Goal: Information Seeking & Learning: Learn about a topic

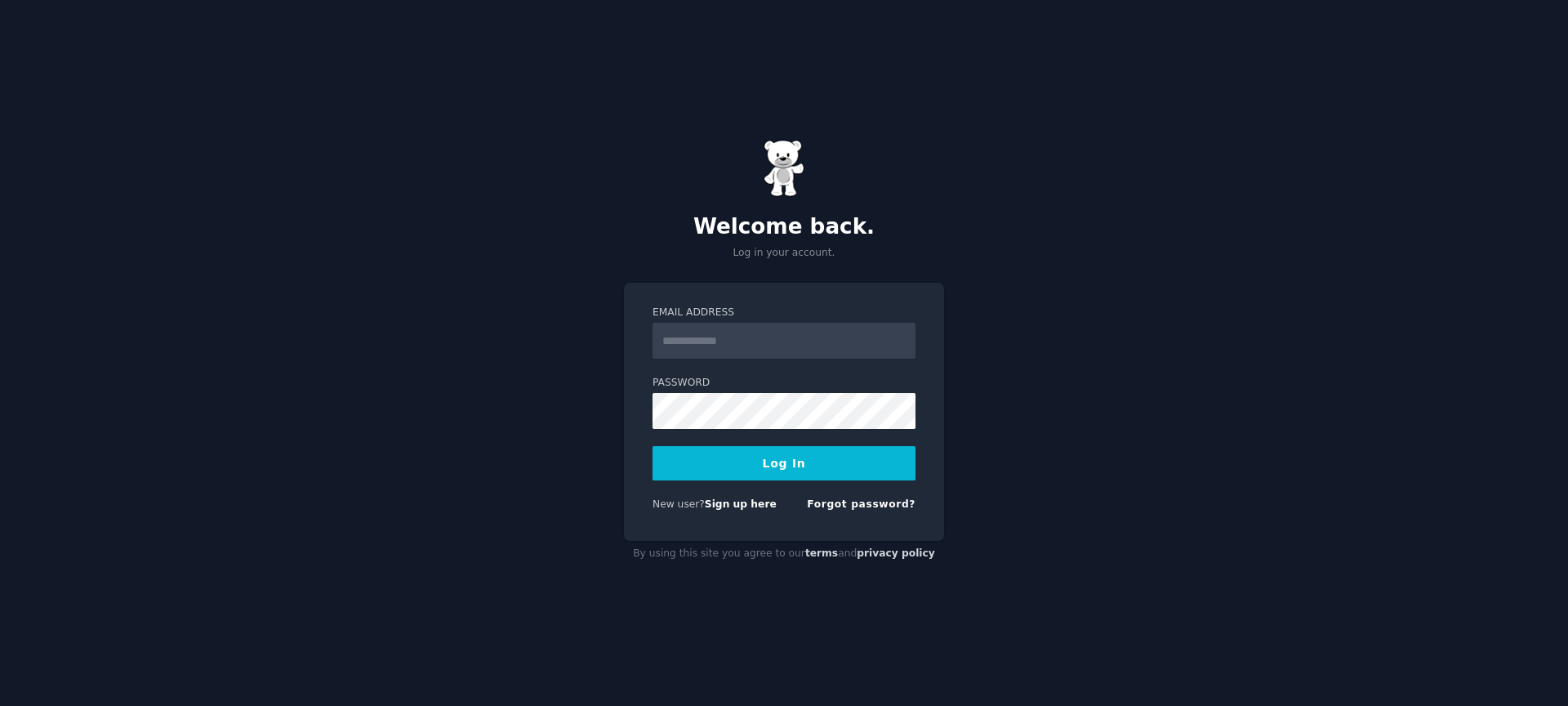
click at [762, 342] on input "Email Address" at bounding box center [783, 341] width 263 height 36
type input "**********"
click at [1023, 431] on div "**********" at bounding box center [784, 353] width 1568 height 706
click at [652, 446] on button "Log In" at bounding box center [783, 463] width 263 height 34
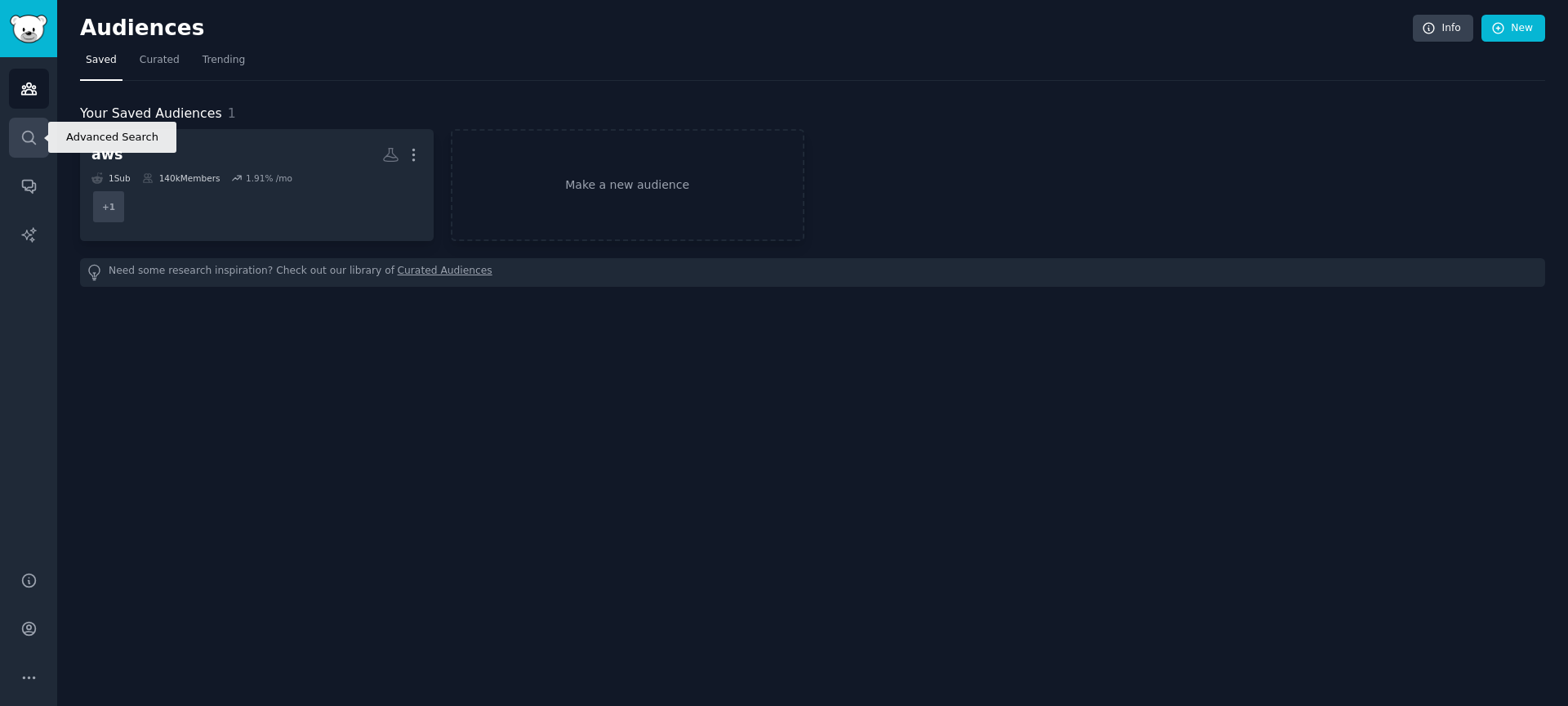
click at [28, 133] on icon "Sidebar" at bounding box center [29, 137] width 17 height 17
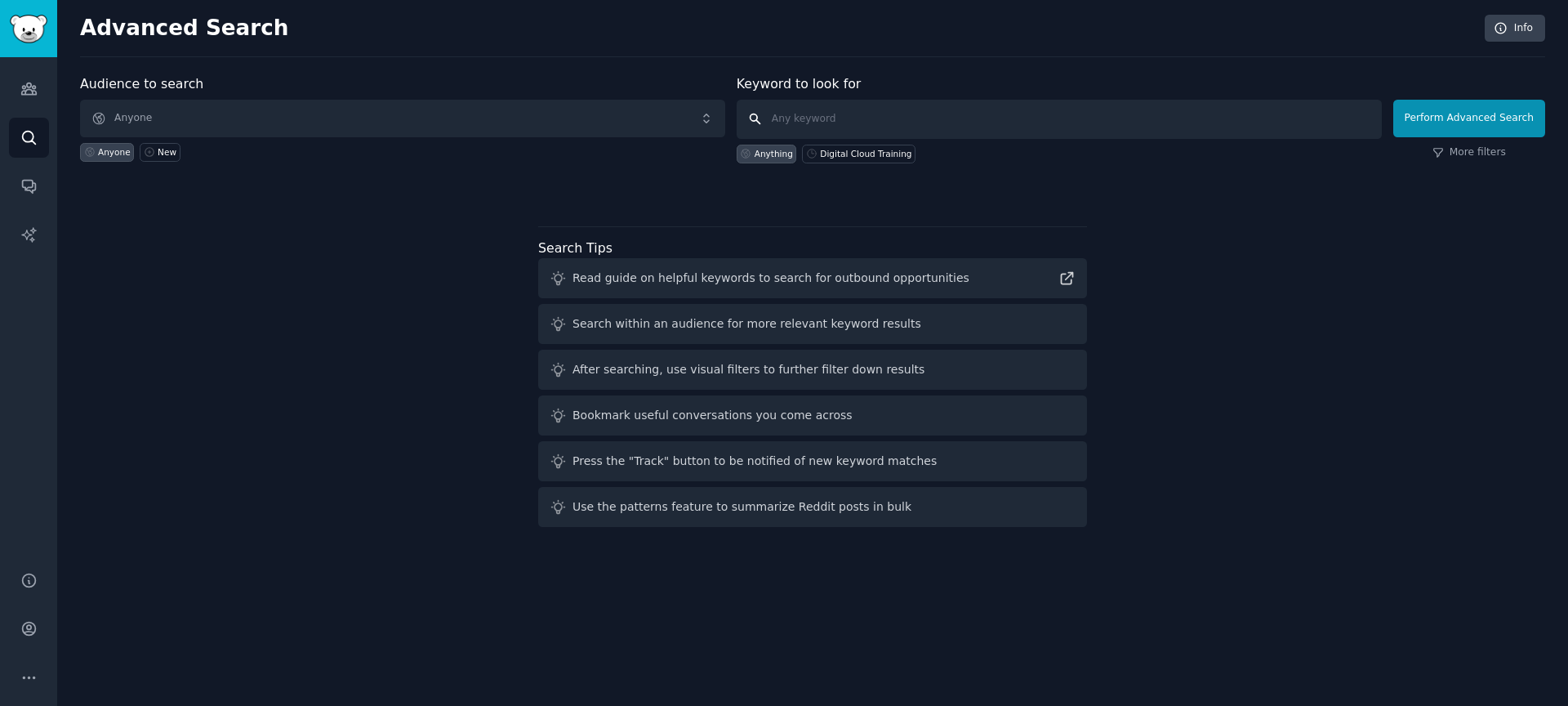
click at [841, 118] on input "text" at bounding box center [1058, 119] width 645 height 39
paste input "outdoor kitchens"
type input "outdoor kitchens"
click at [1422, 119] on button "Perform Advanced Search" at bounding box center [1468, 118] width 152 height 38
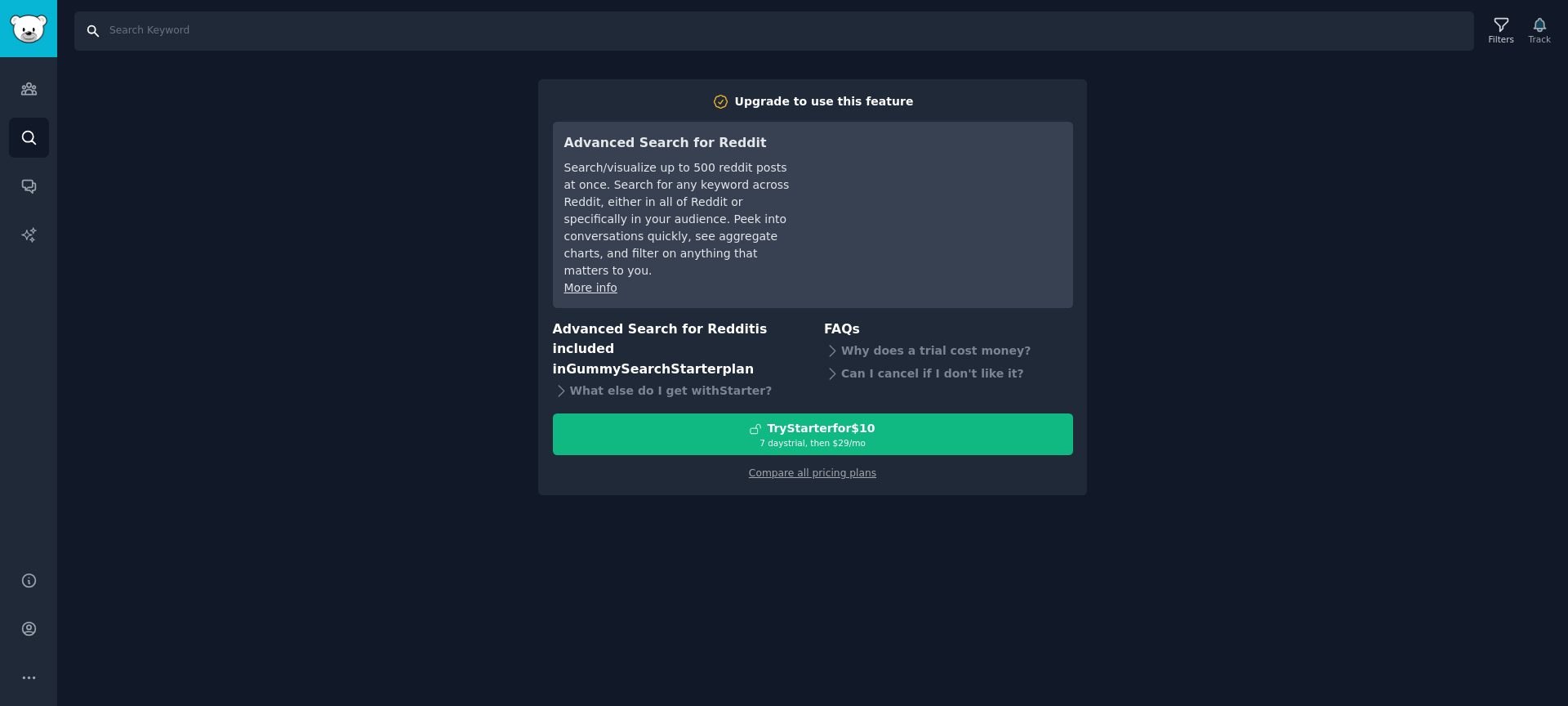
click at [219, 31] on input "Search" at bounding box center [774, 31] width 1400 height 39
click at [25, 133] on icon "Sidebar" at bounding box center [29, 137] width 17 height 17
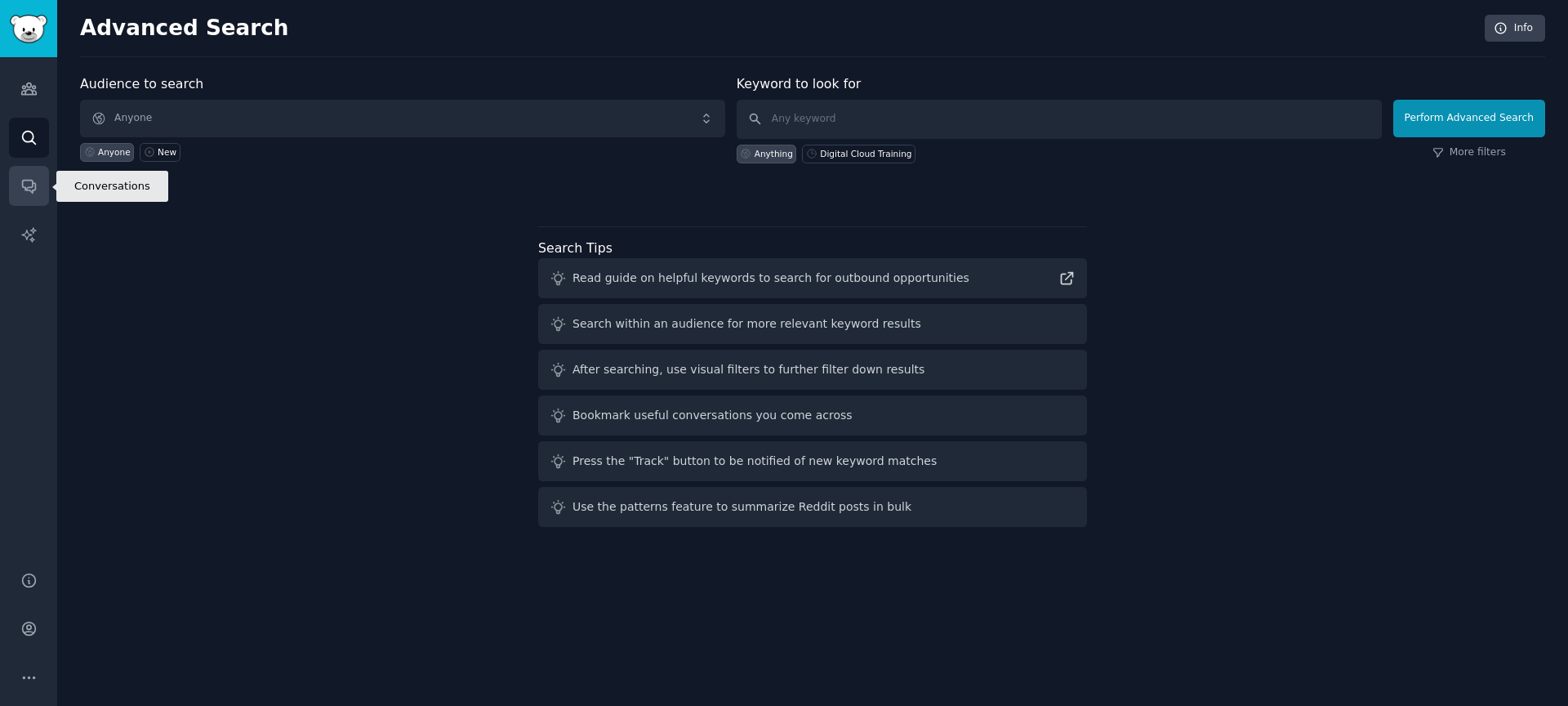
click at [17, 187] on link "Conversations" at bounding box center [29, 186] width 40 height 40
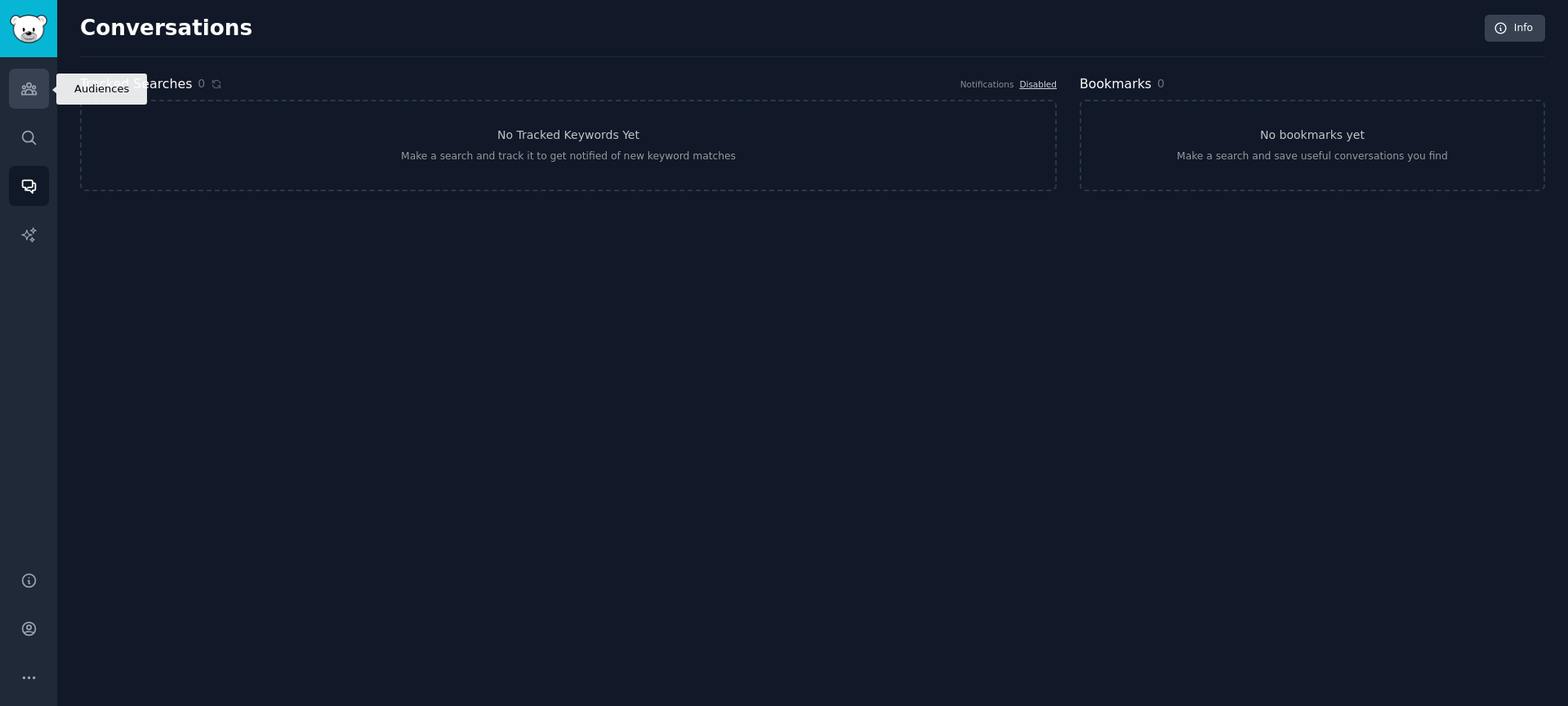
click at [30, 88] on icon "Sidebar" at bounding box center [29, 89] width 14 height 12
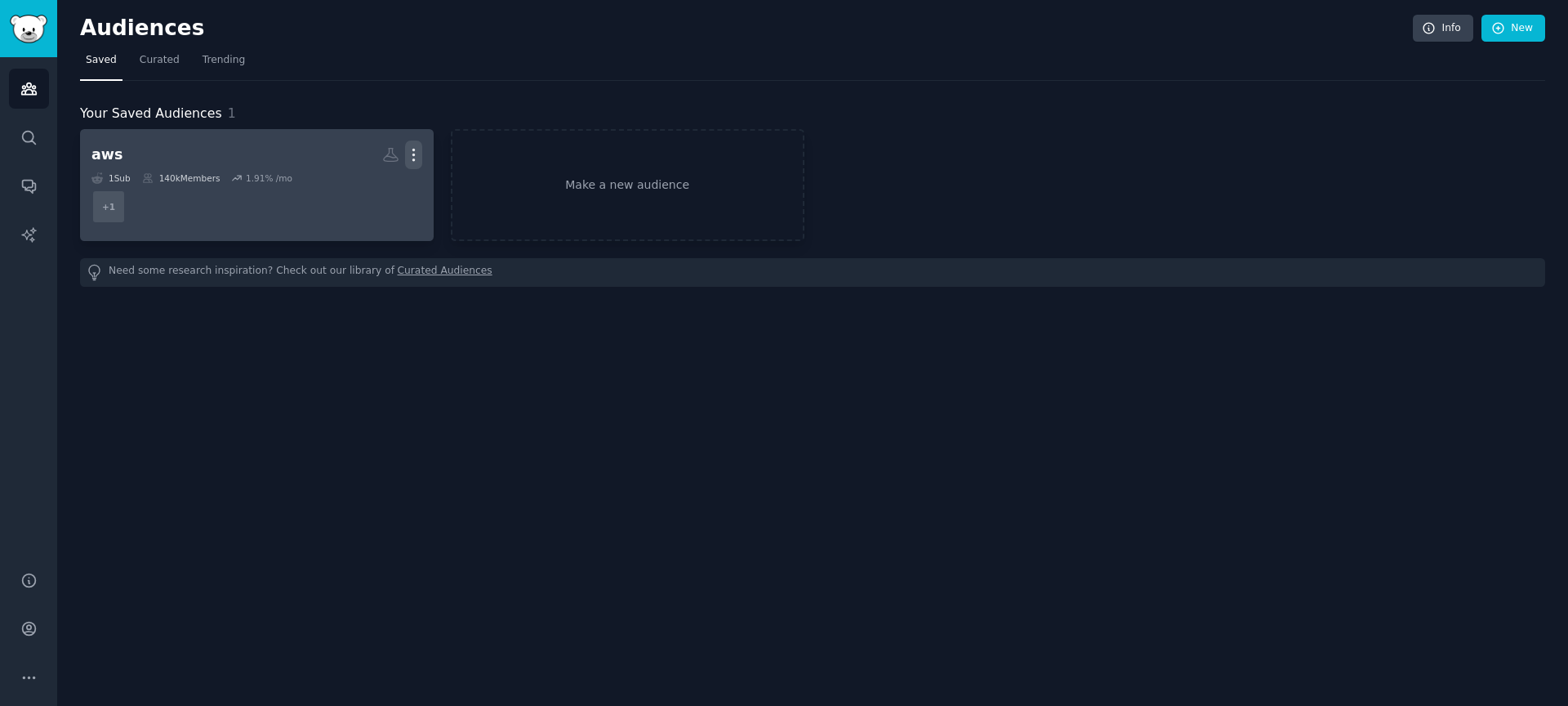
click at [414, 153] on icon "button" at bounding box center [414, 155] width 2 height 12
click at [373, 190] on p "Delete" at bounding box center [370, 188] width 38 height 17
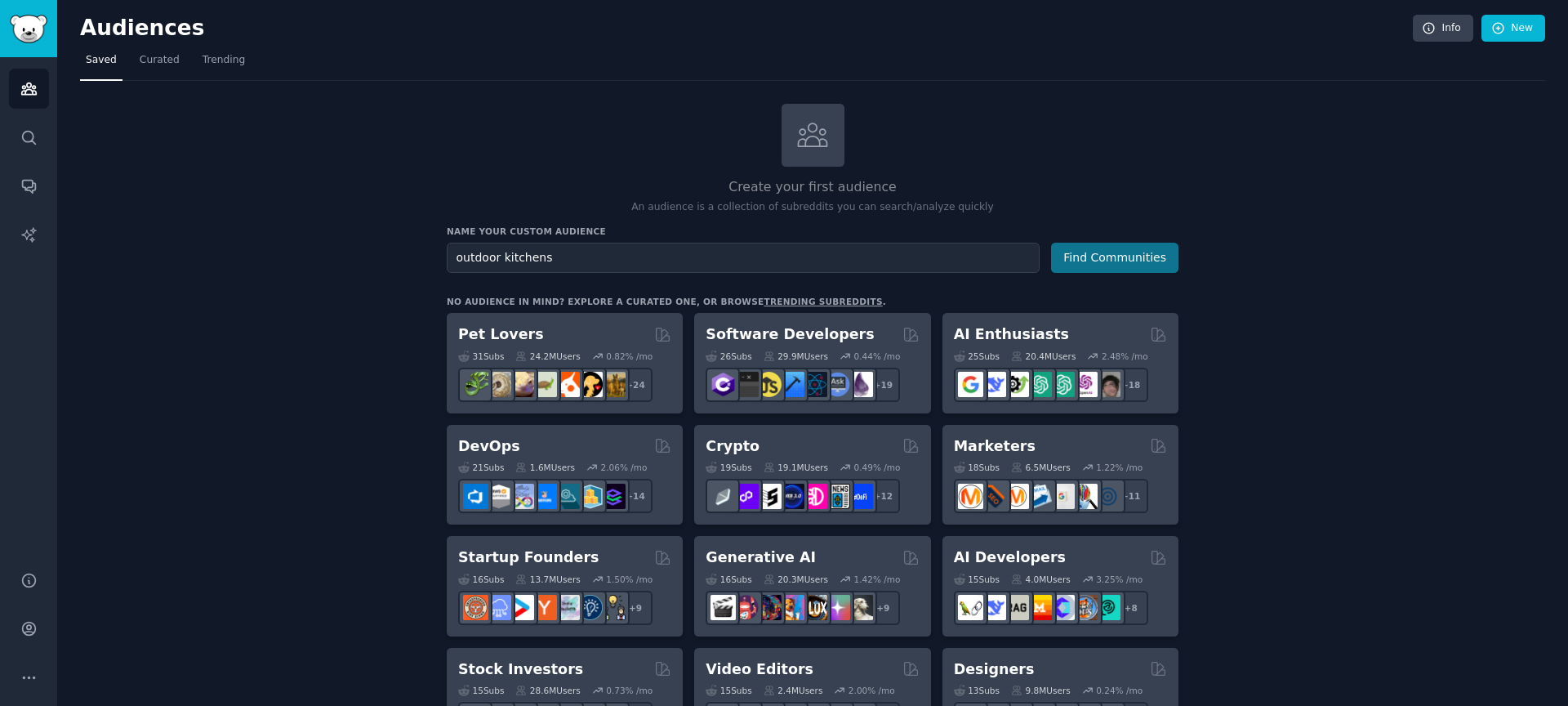
type input "outdoor kitchens"
click at [1109, 264] on button "Find Communities" at bounding box center [1115, 257] width 127 height 31
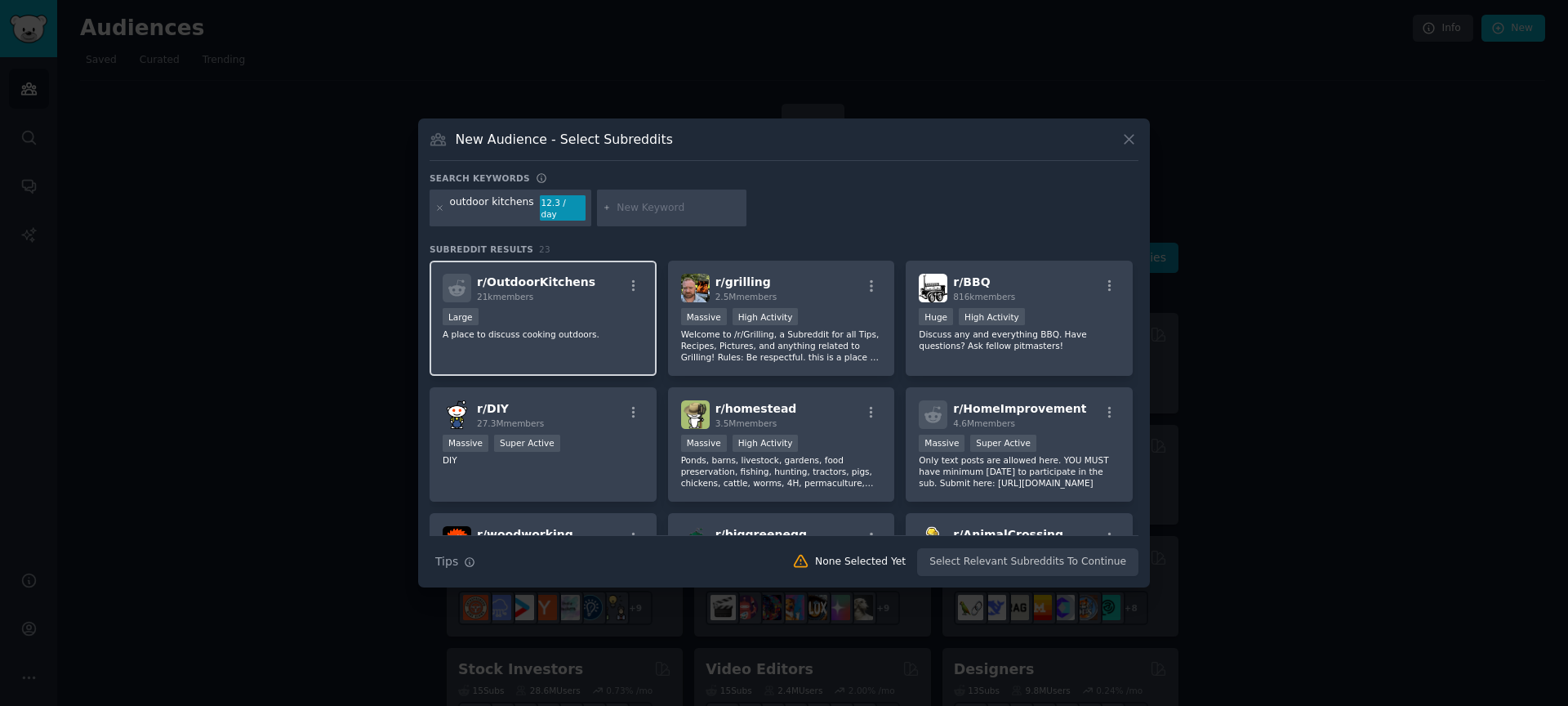
click at [577, 283] on span "r/ OutdoorKitchens" at bounding box center [536, 282] width 118 height 13
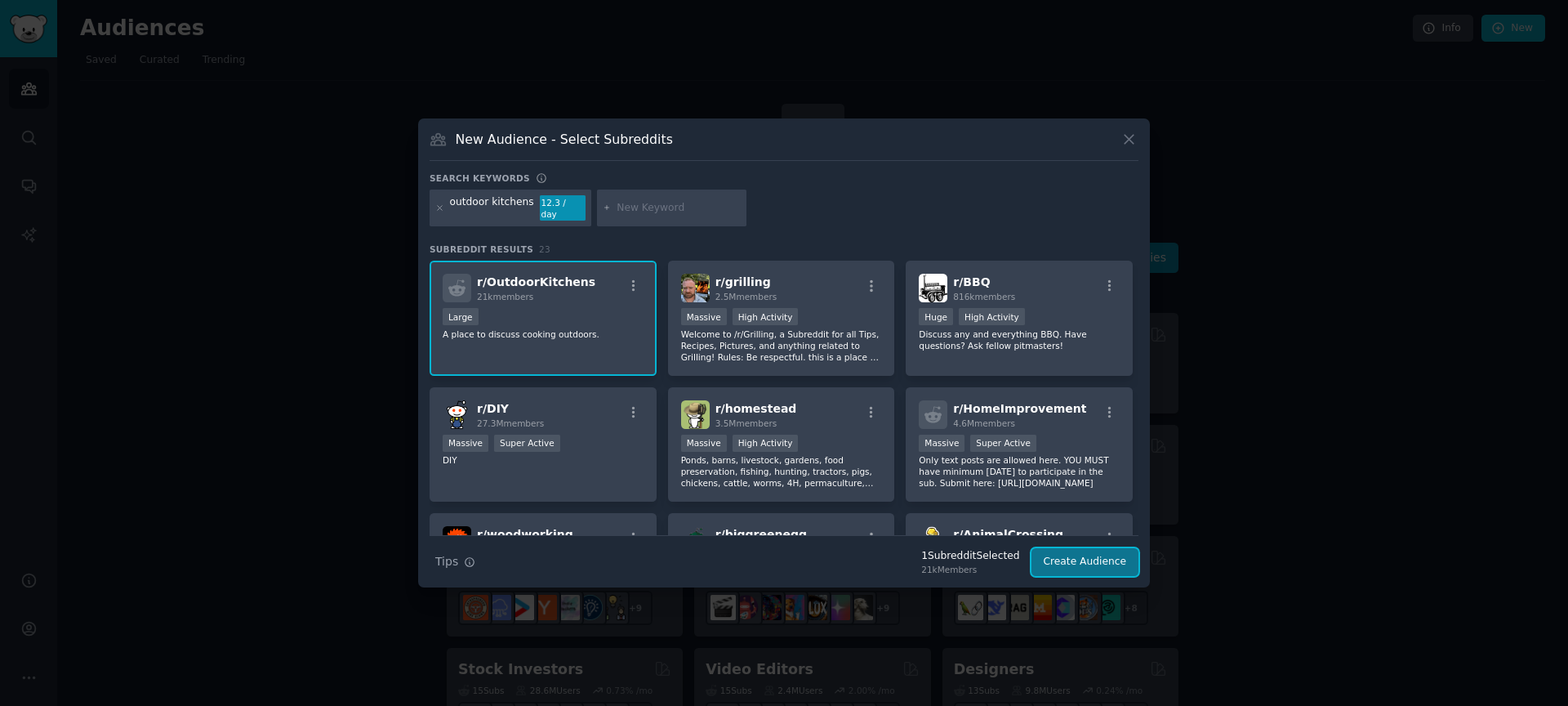
click at [1066, 557] on button "Create Audience" at bounding box center [1085, 562] width 108 height 28
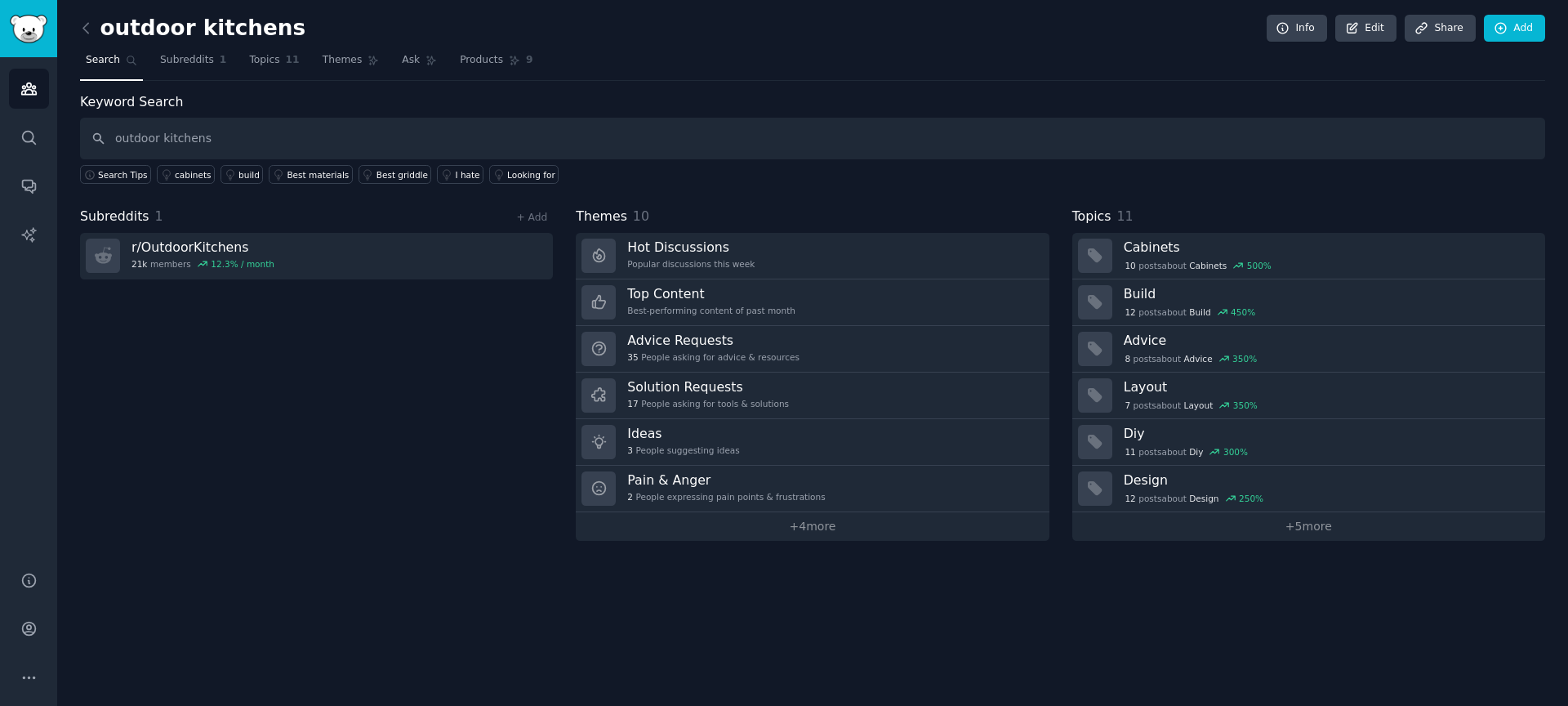
type input "outdoor kitchens"
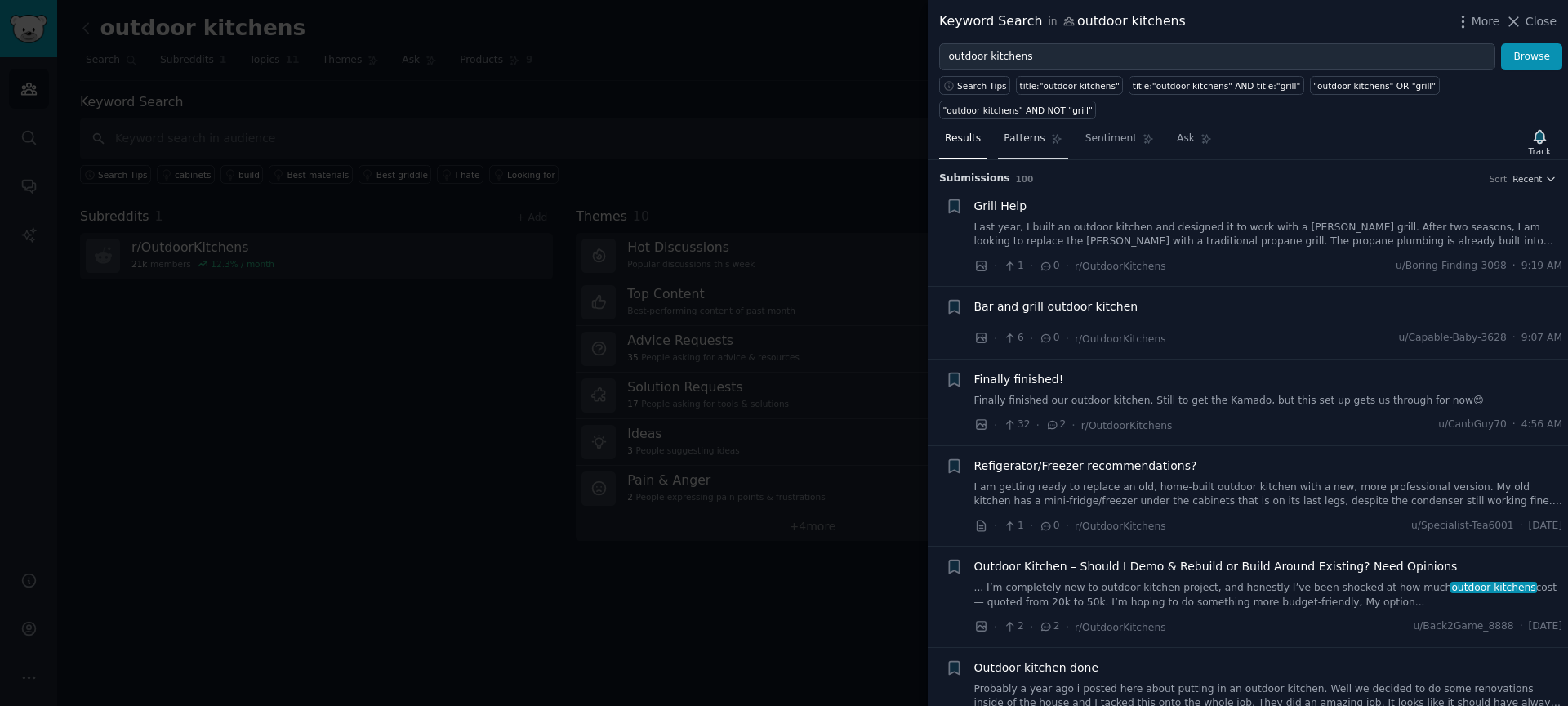
click at [1023, 136] on span "Patterns" at bounding box center [1024, 139] width 41 height 14
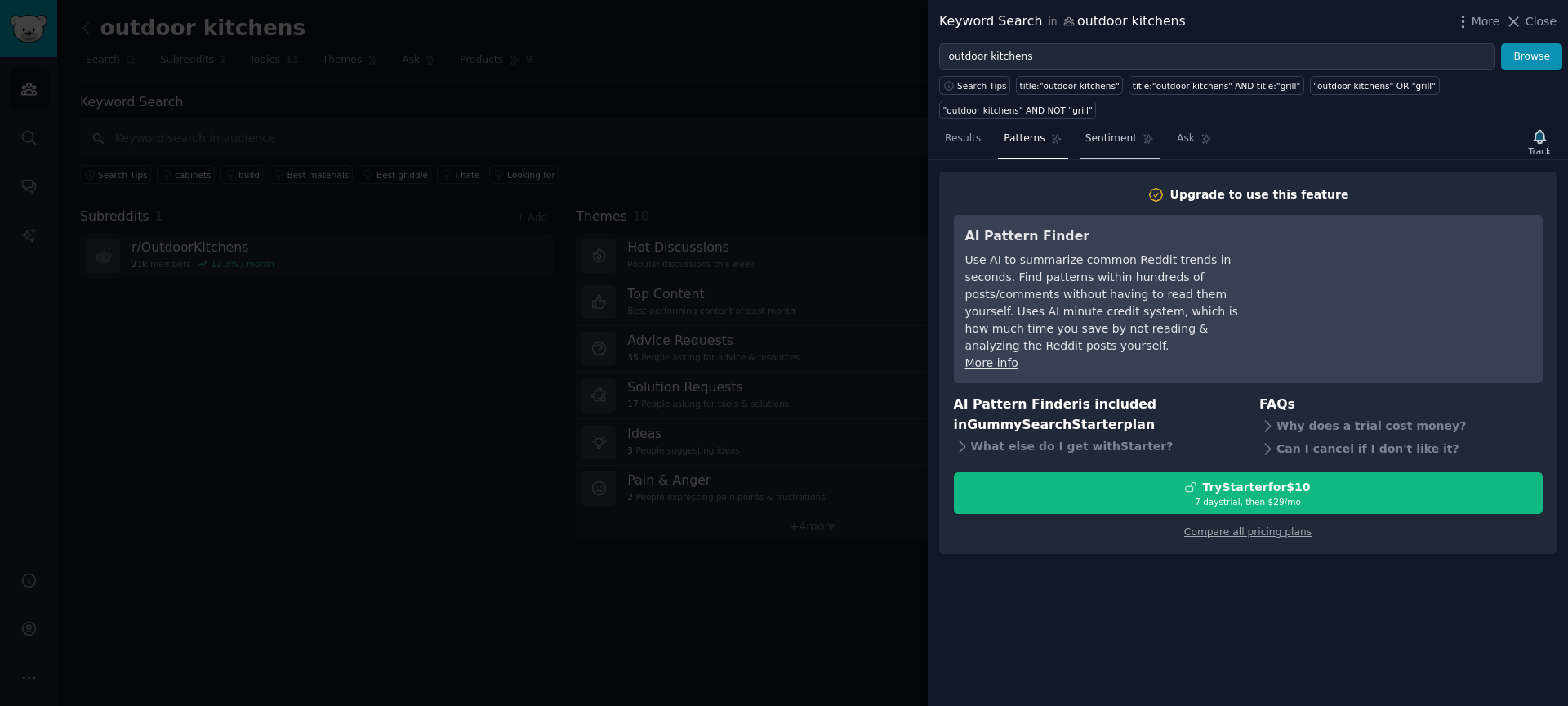
click at [1115, 149] on link "Sentiment" at bounding box center [1119, 142] width 80 height 33
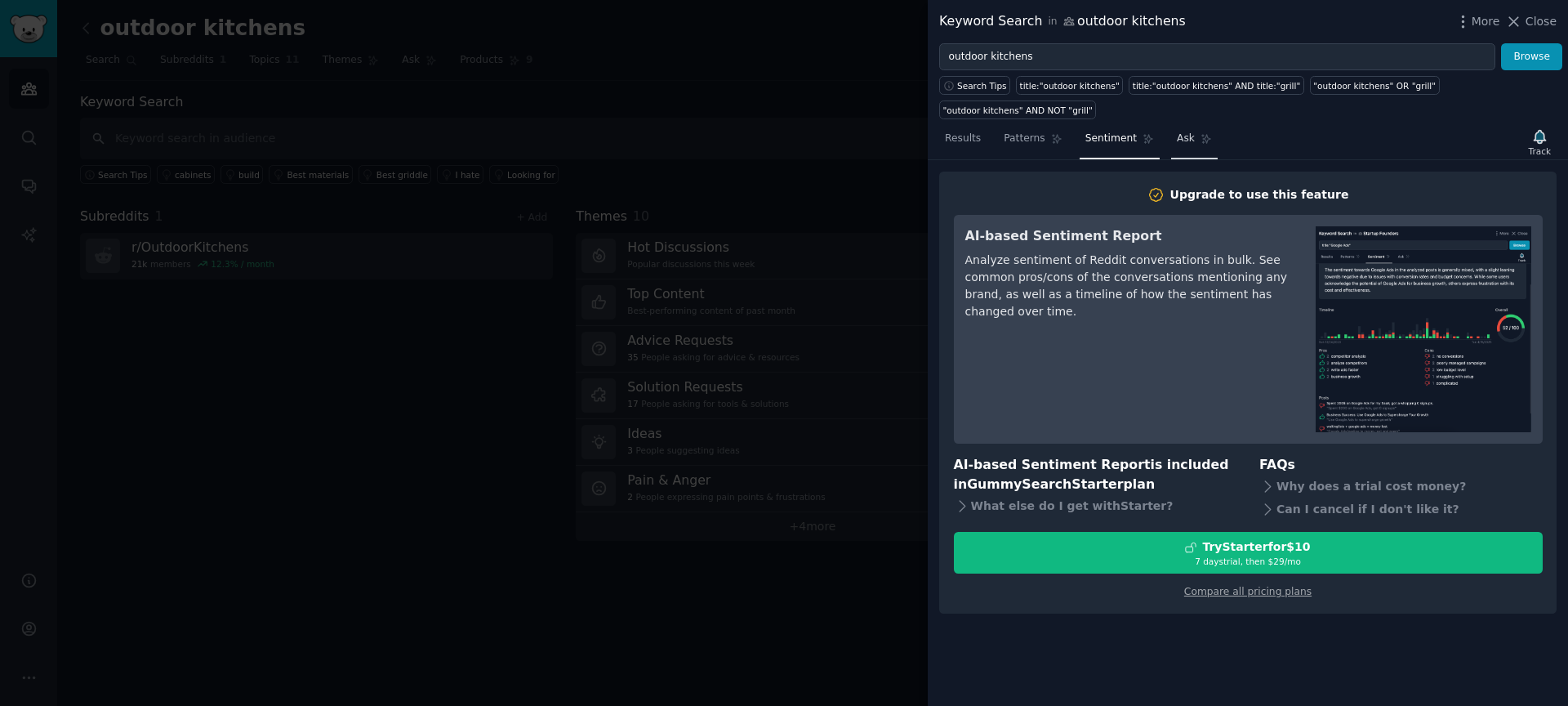
click at [1177, 139] on span "Ask" at bounding box center [1186, 139] width 18 height 14
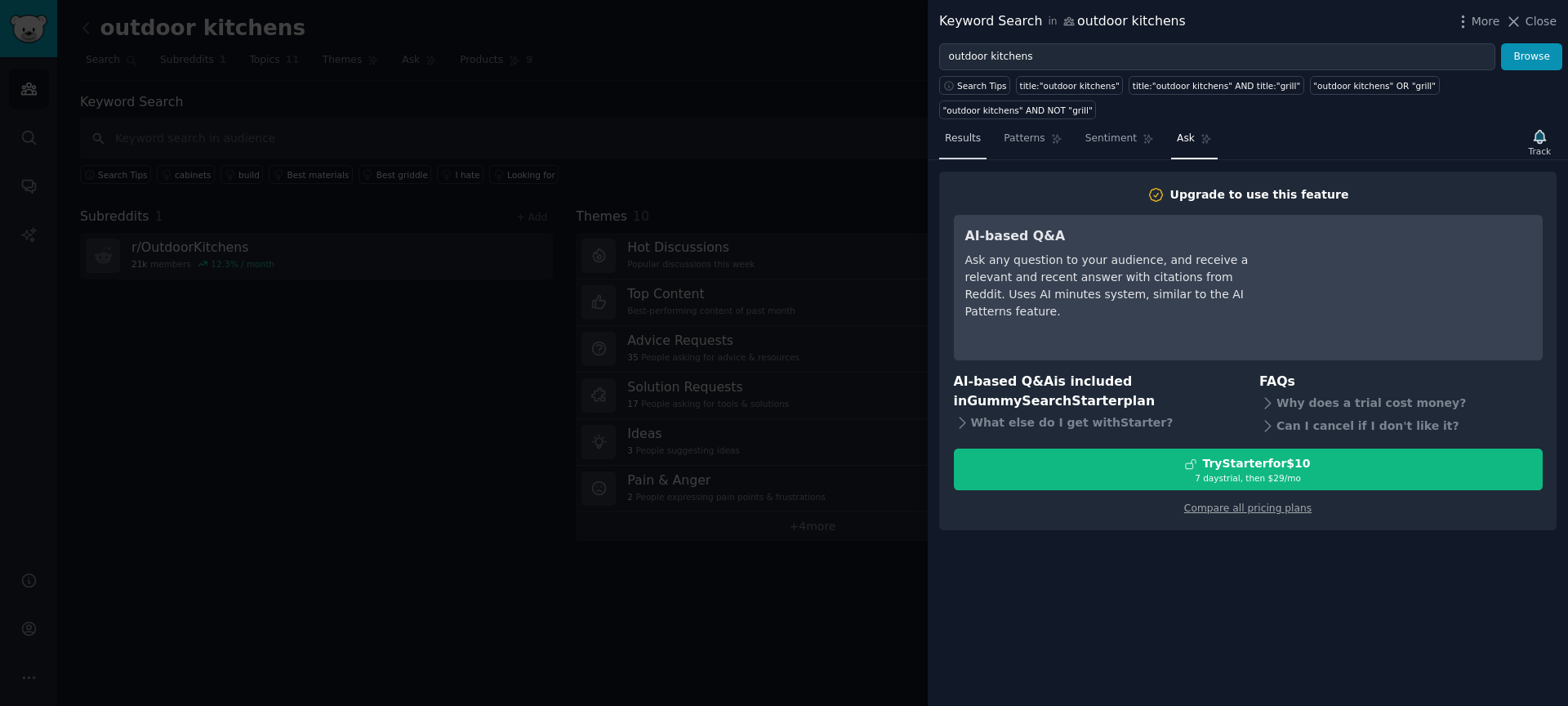
click at [970, 140] on span "Results" at bounding box center [963, 139] width 36 height 14
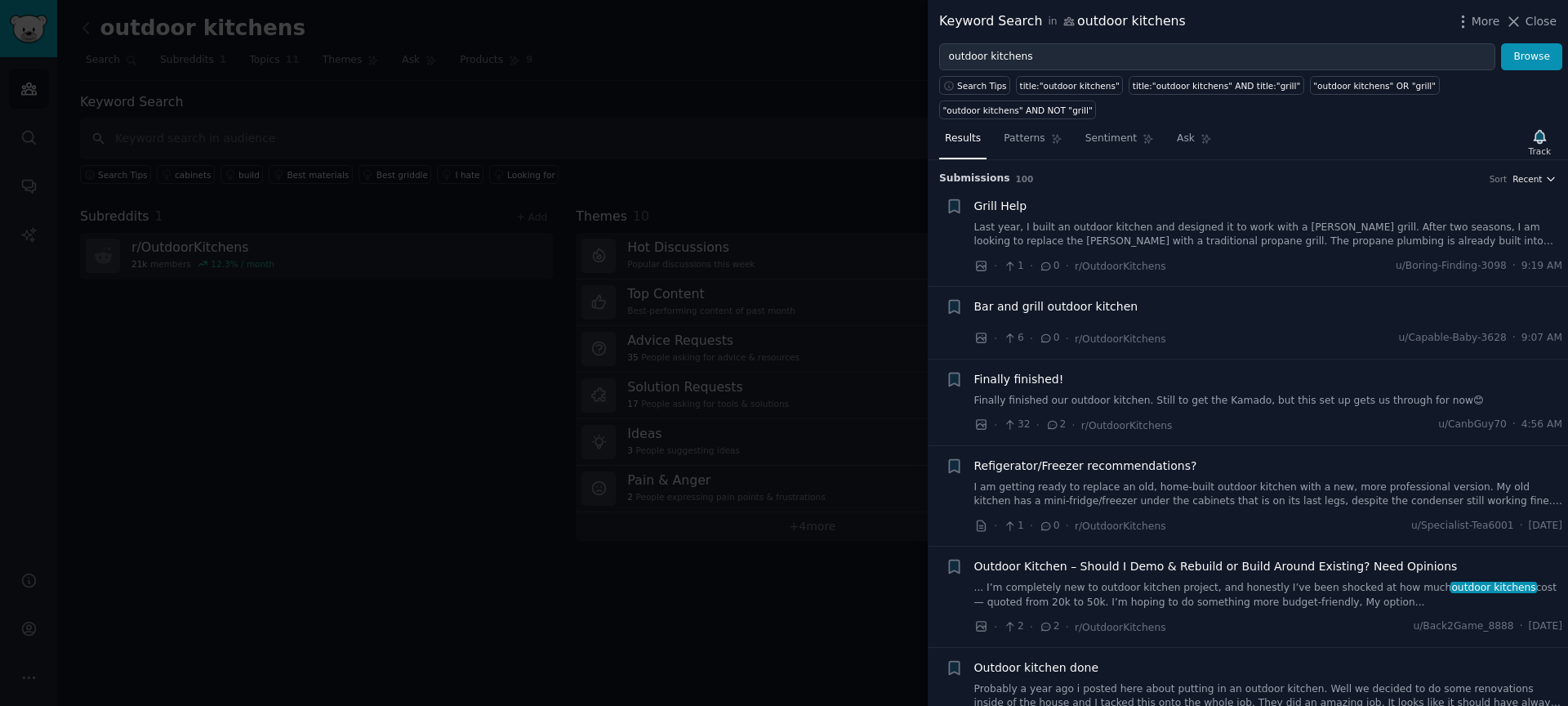
click at [1525, 180] on span "Recent" at bounding box center [1527, 179] width 30 height 12
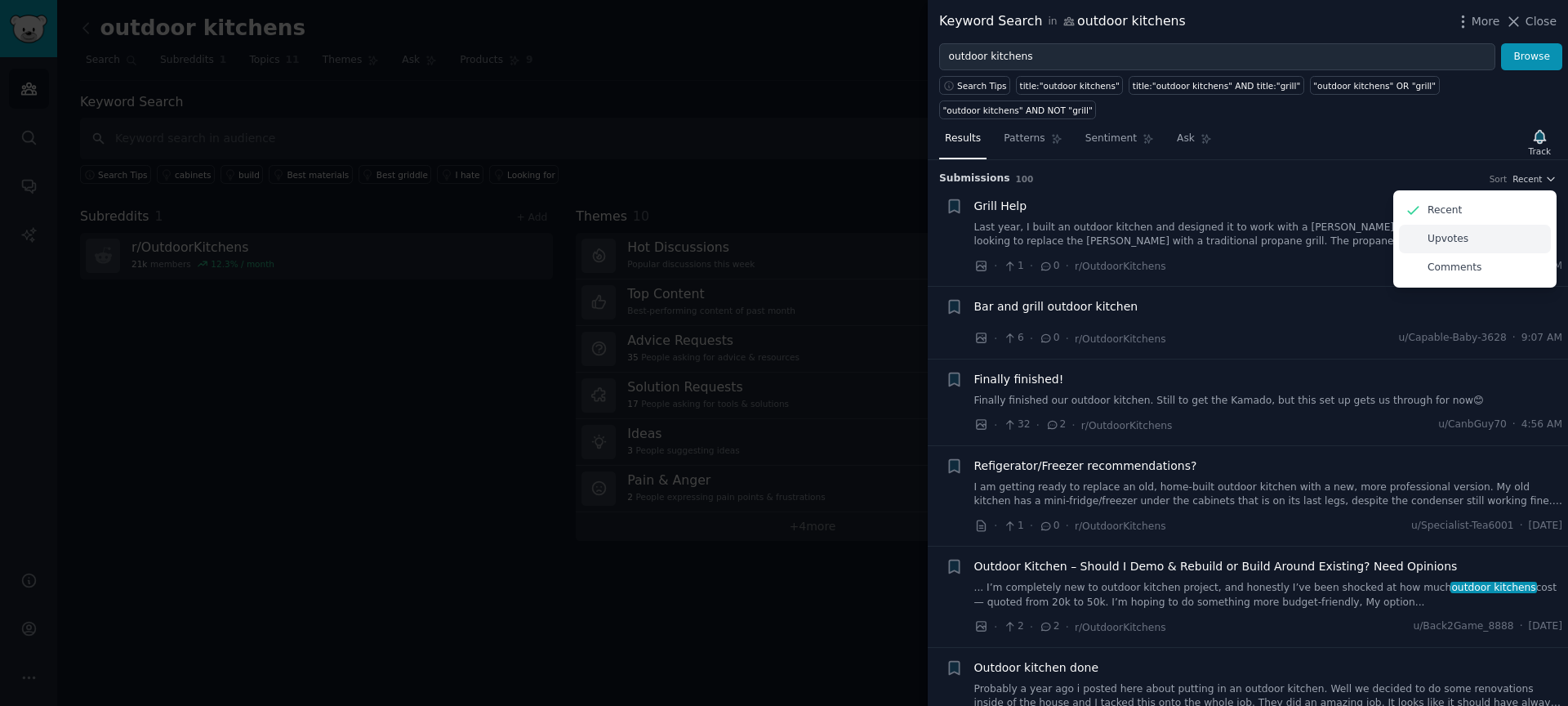
click at [1472, 243] on div "Upvotes" at bounding box center [1475, 239] width 152 height 29
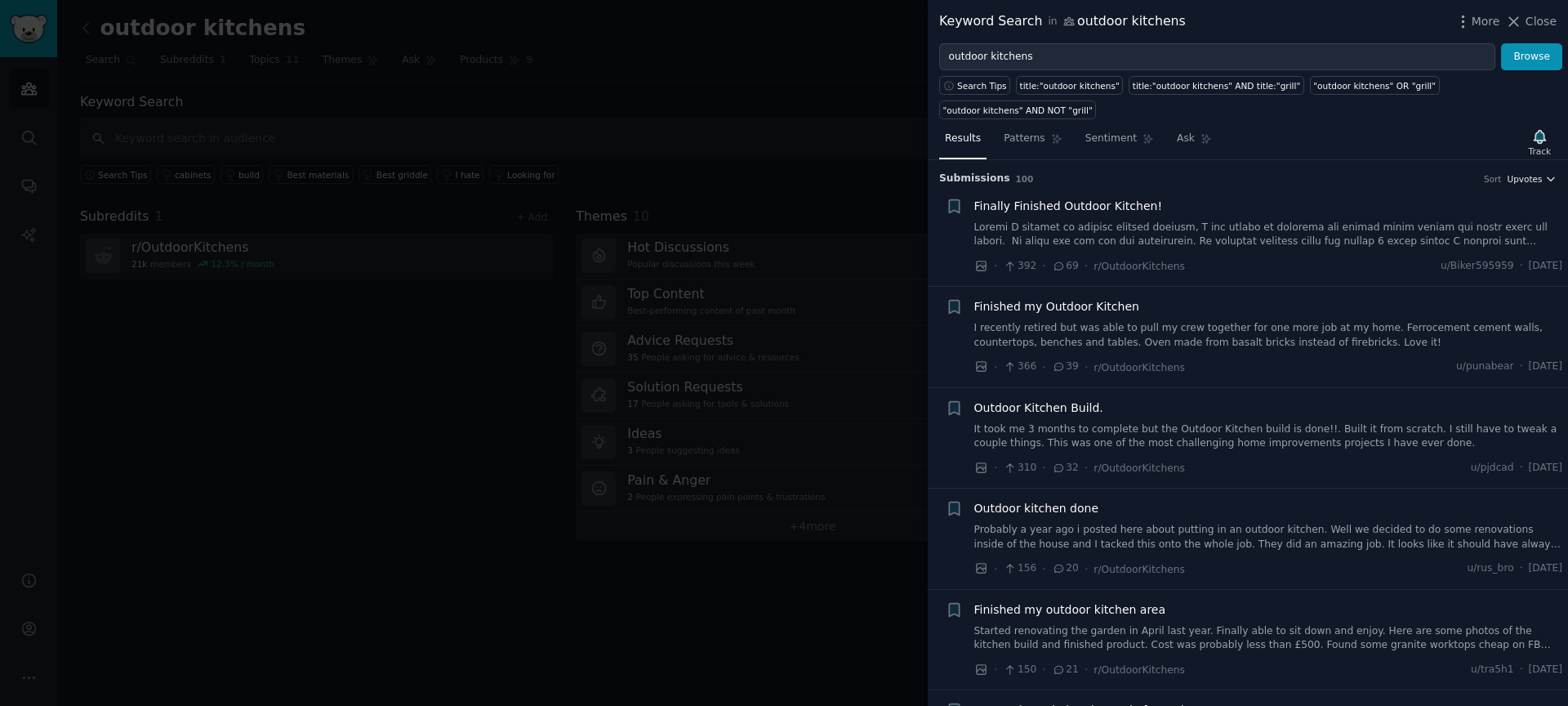
click at [1529, 174] on span "Upvotes" at bounding box center [1524, 179] width 35 height 12
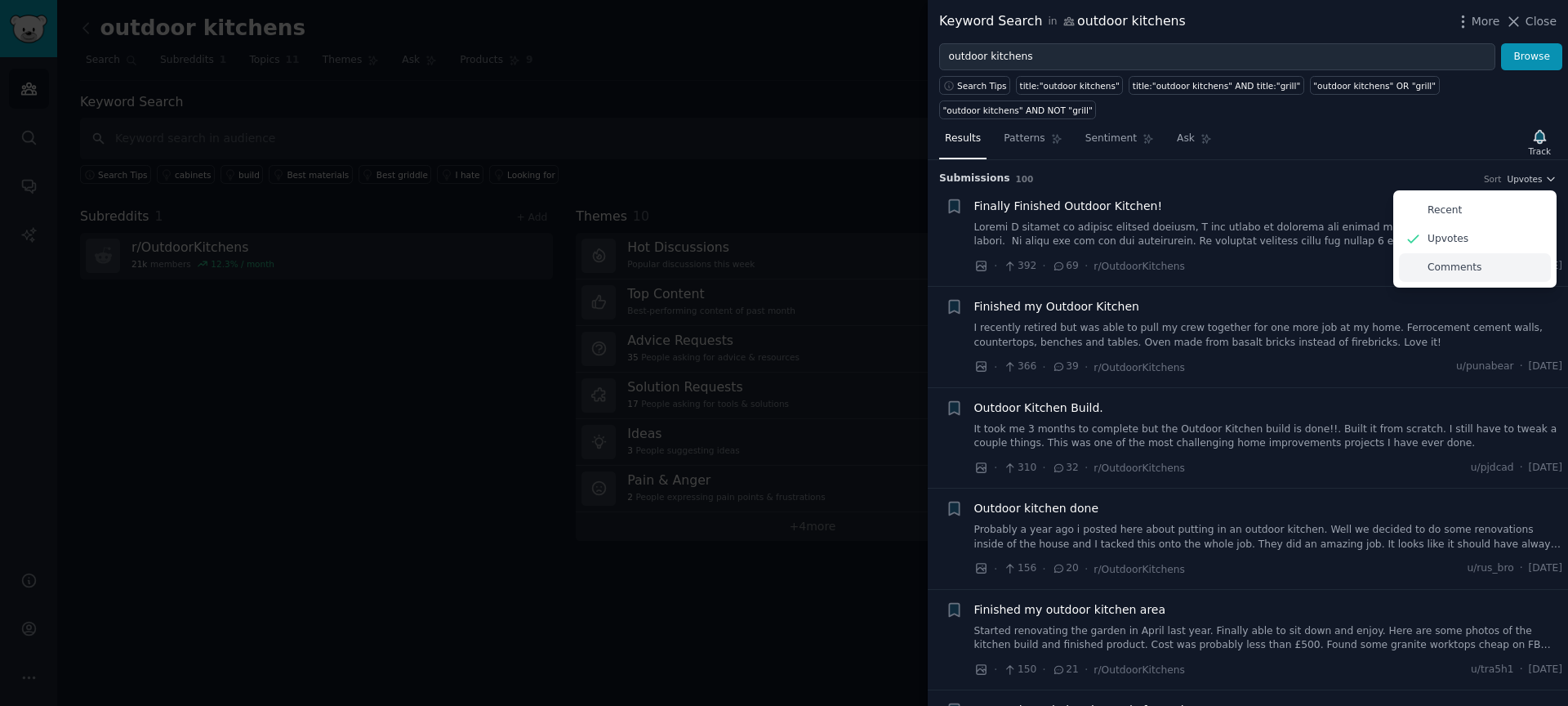
click at [1457, 266] on p "Comments" at bounding box center [1454, 267] width 54 height 14
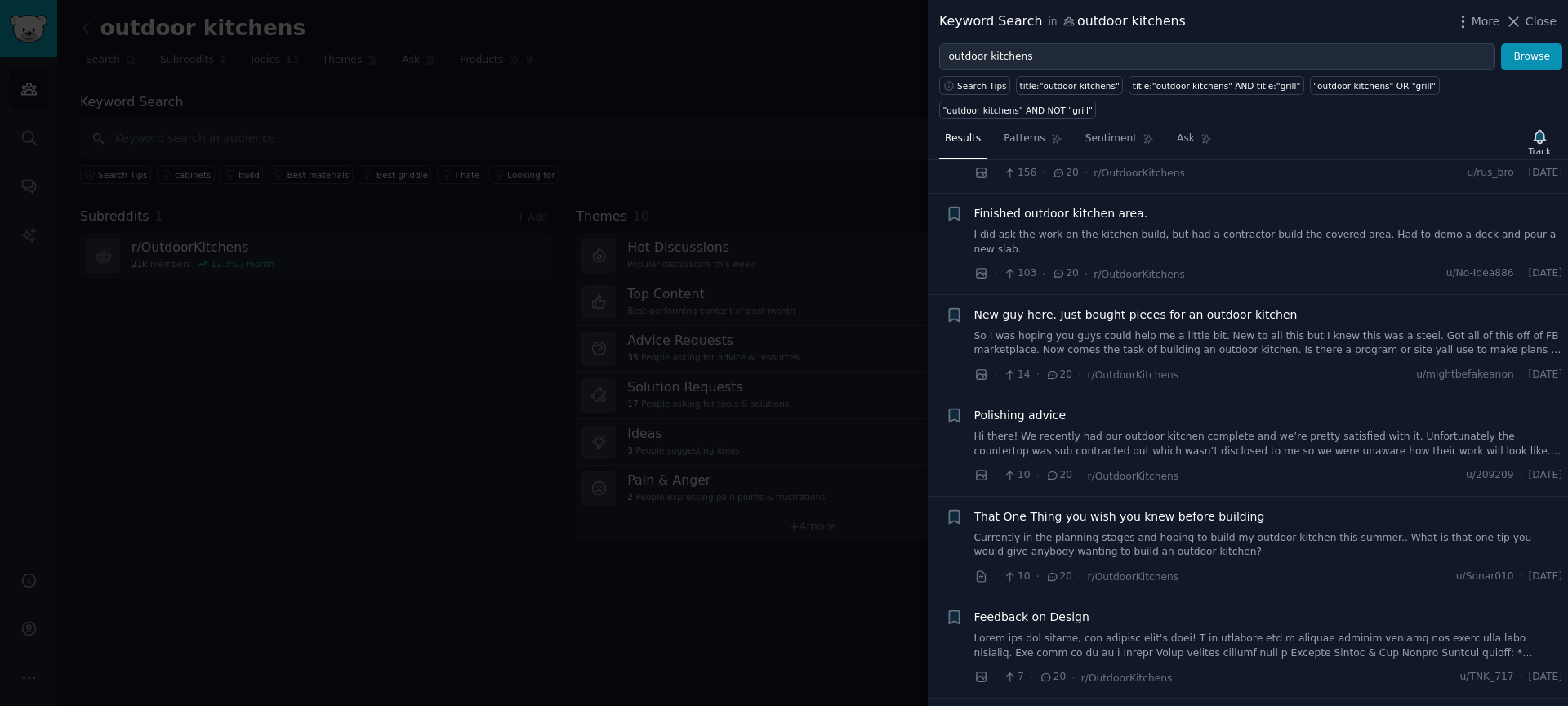
scroll to position [1452, 0]
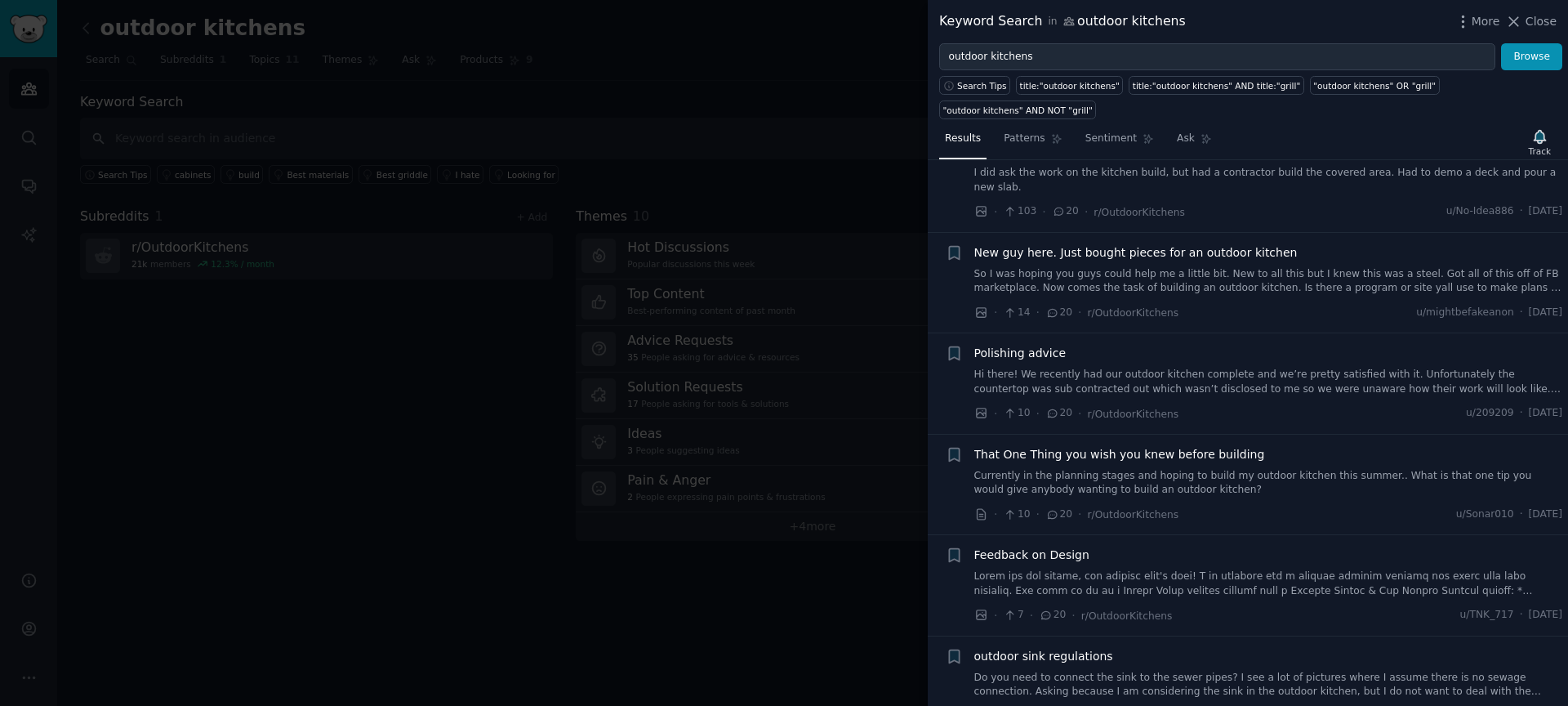
click at [1015, 354] on span "Polishing advice" at bounding box center [1020, 353] width 92 height 17
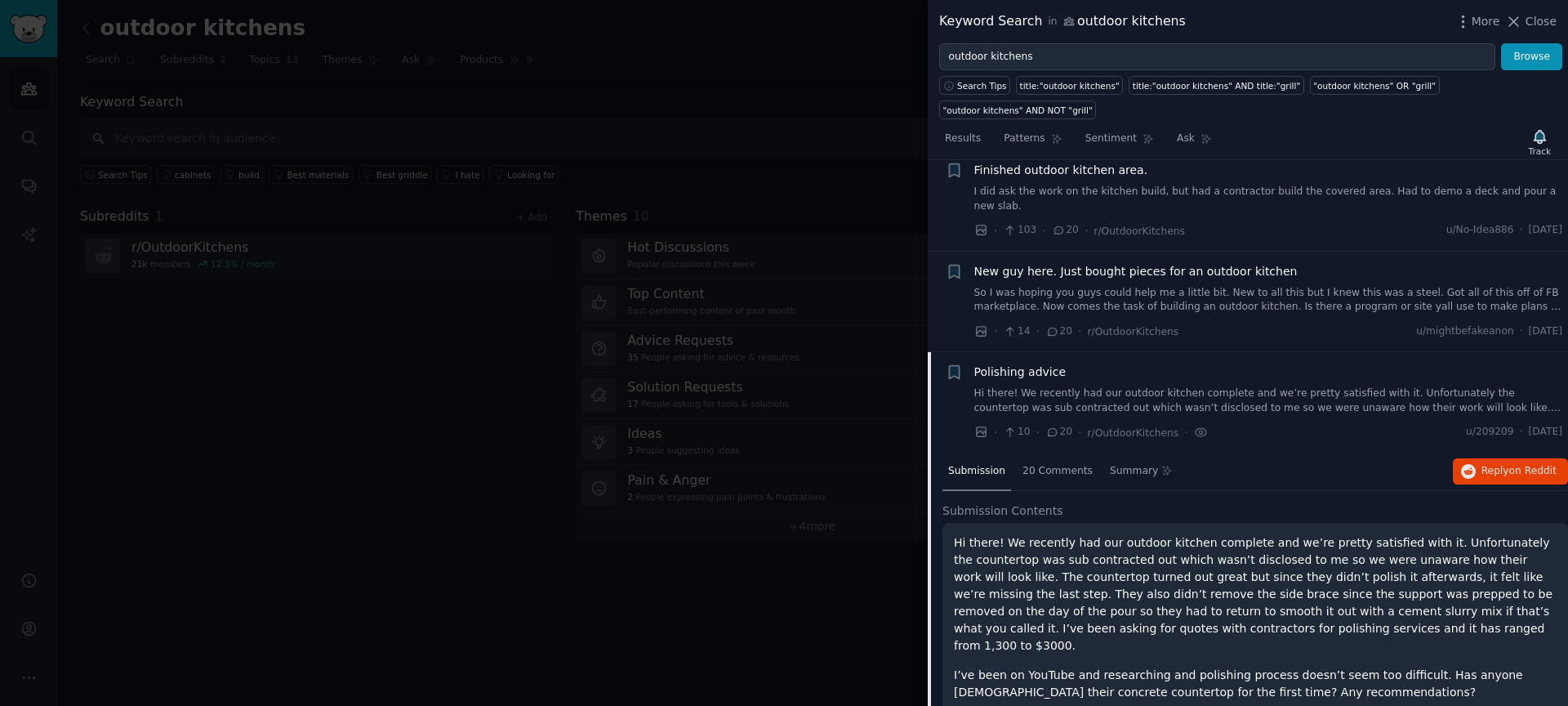
scroll to position [1424, 0]
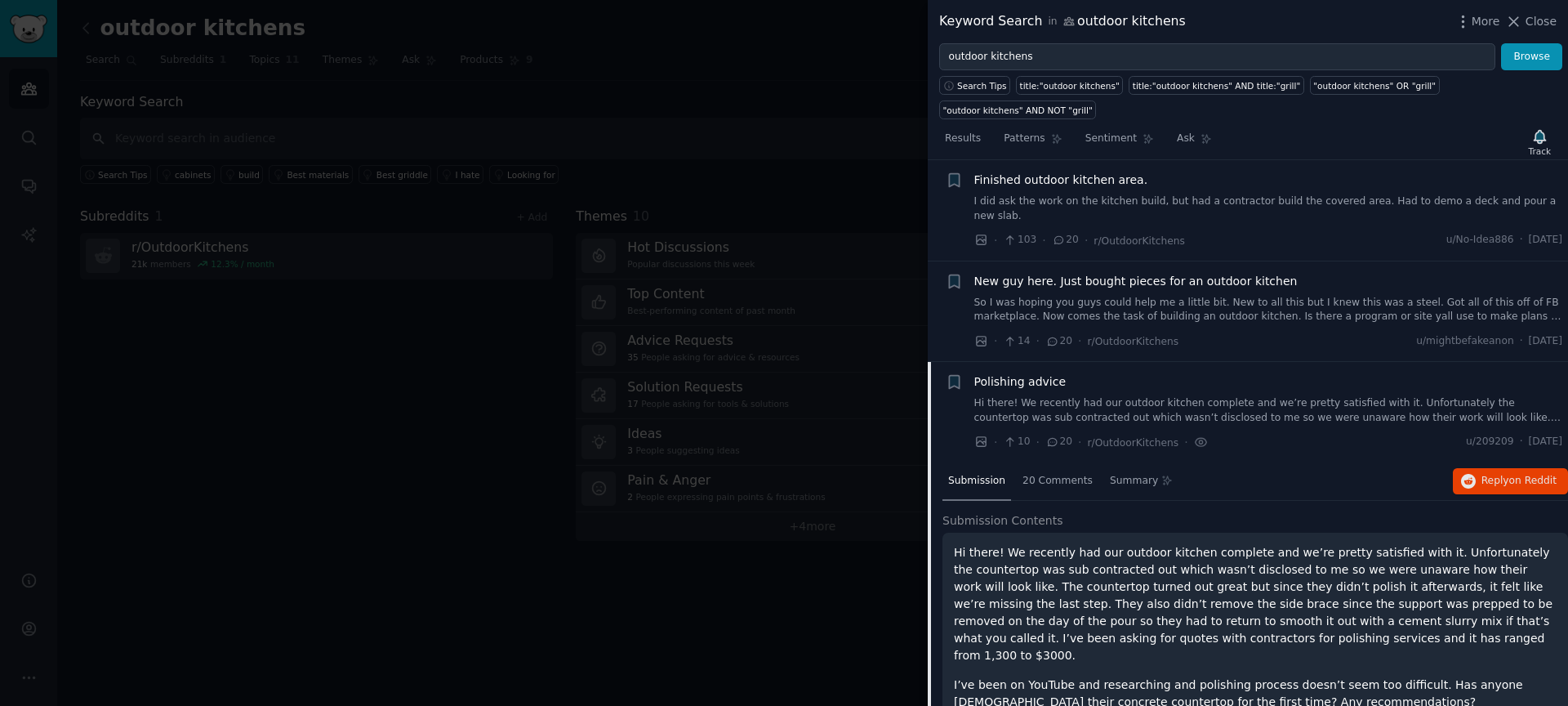
click at [1032, 382] on span "Polishing advice" at bounding box center [1020, 381] width 92 height 17
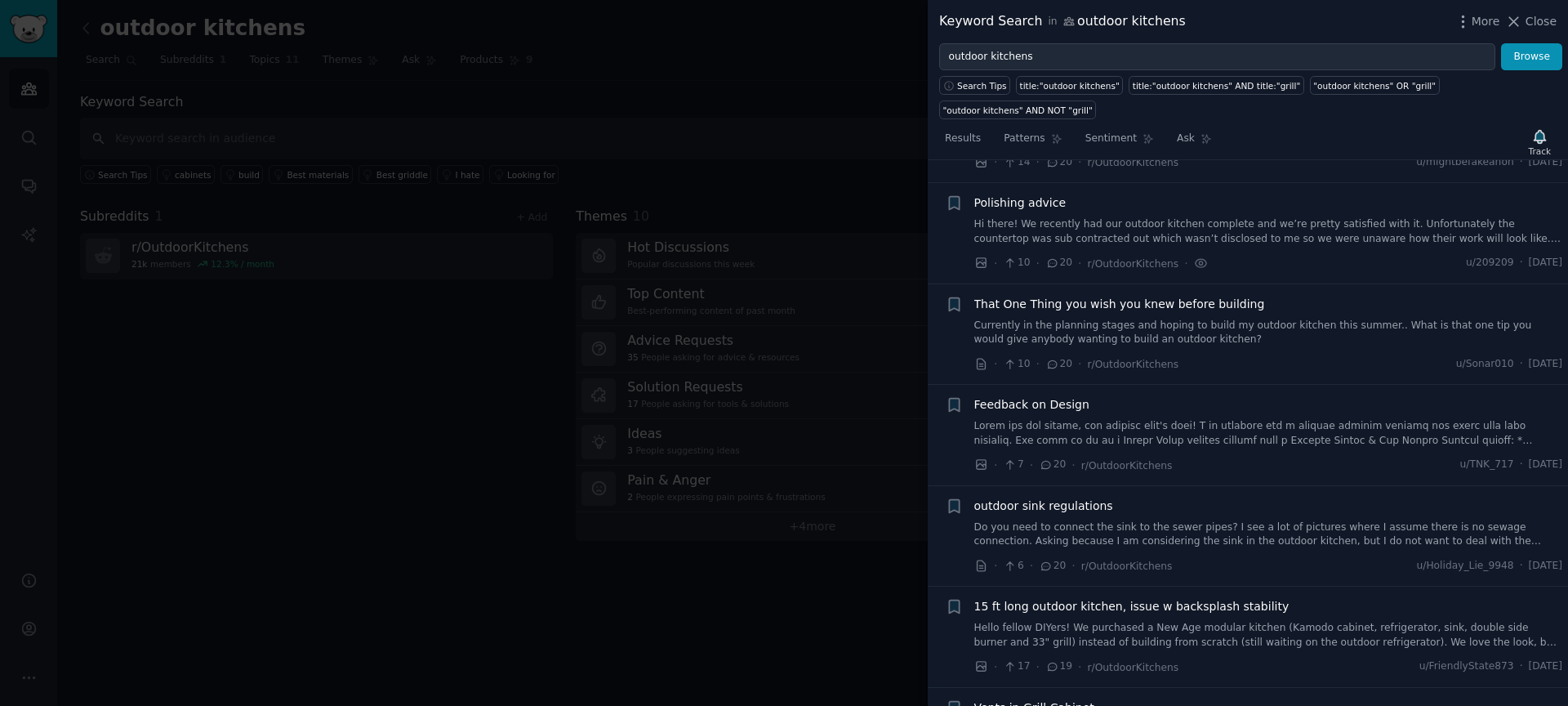
scroll to position [1626, 0]
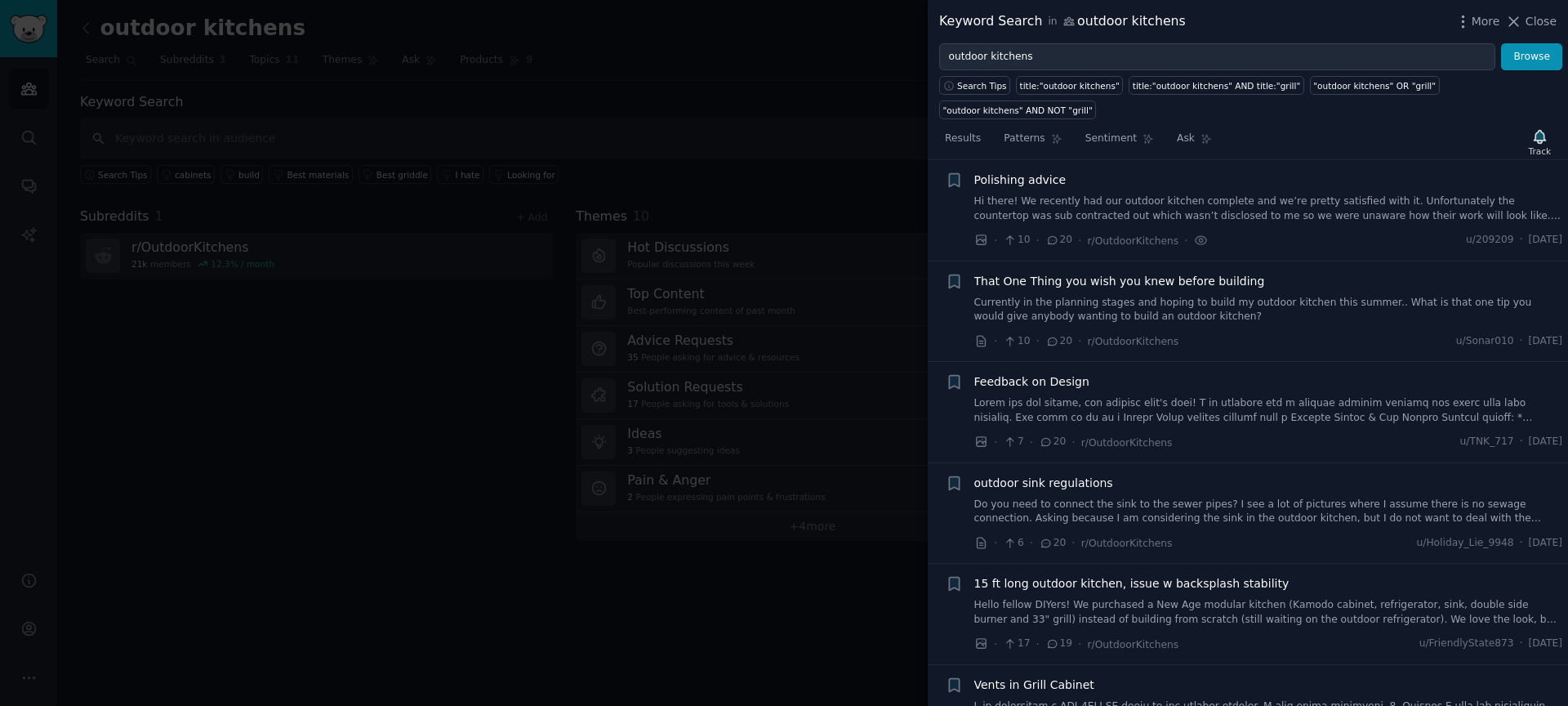
click at [1114, 283] on span "That One Thing you wish you knew before building" at bounding box center [1119, 281] width 291 height 17
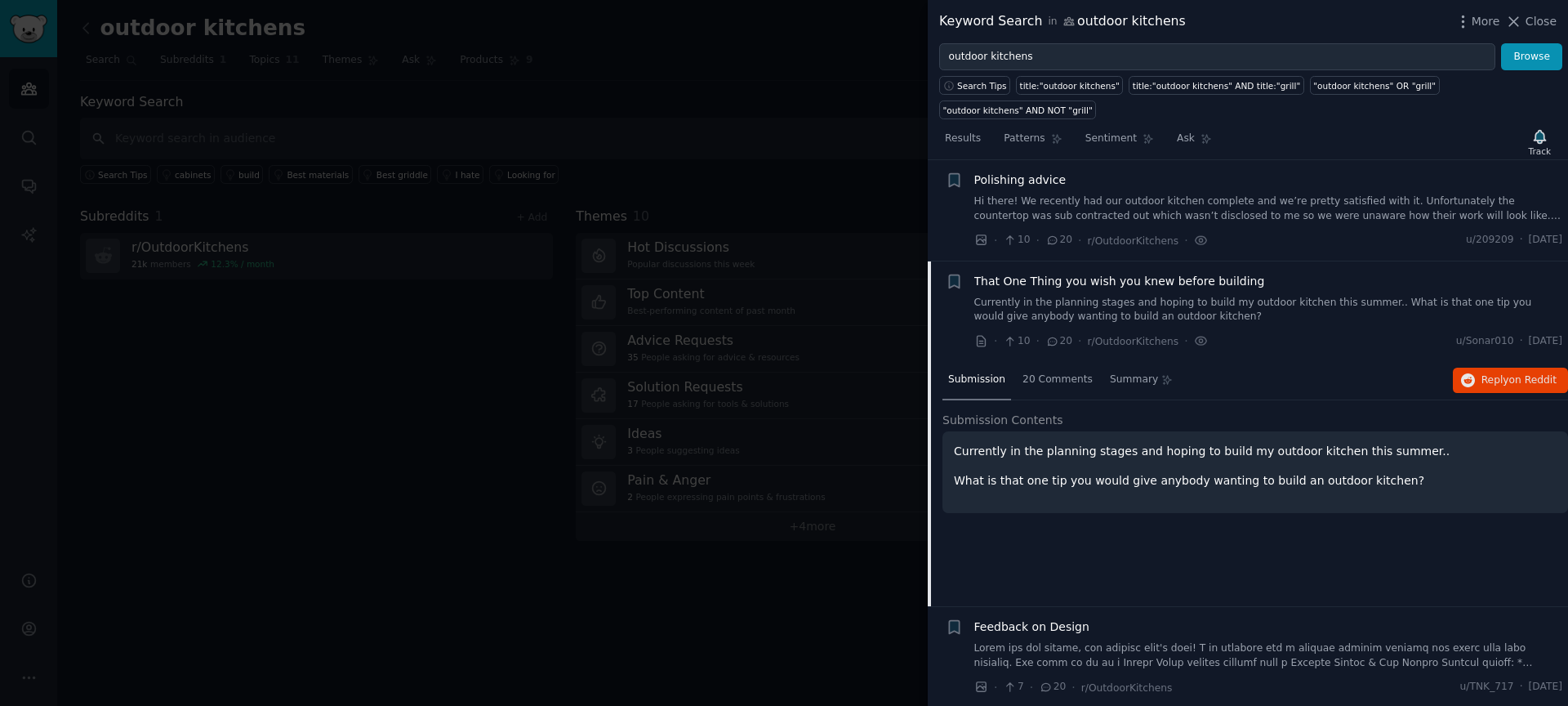
scroll to position [1727, 0]
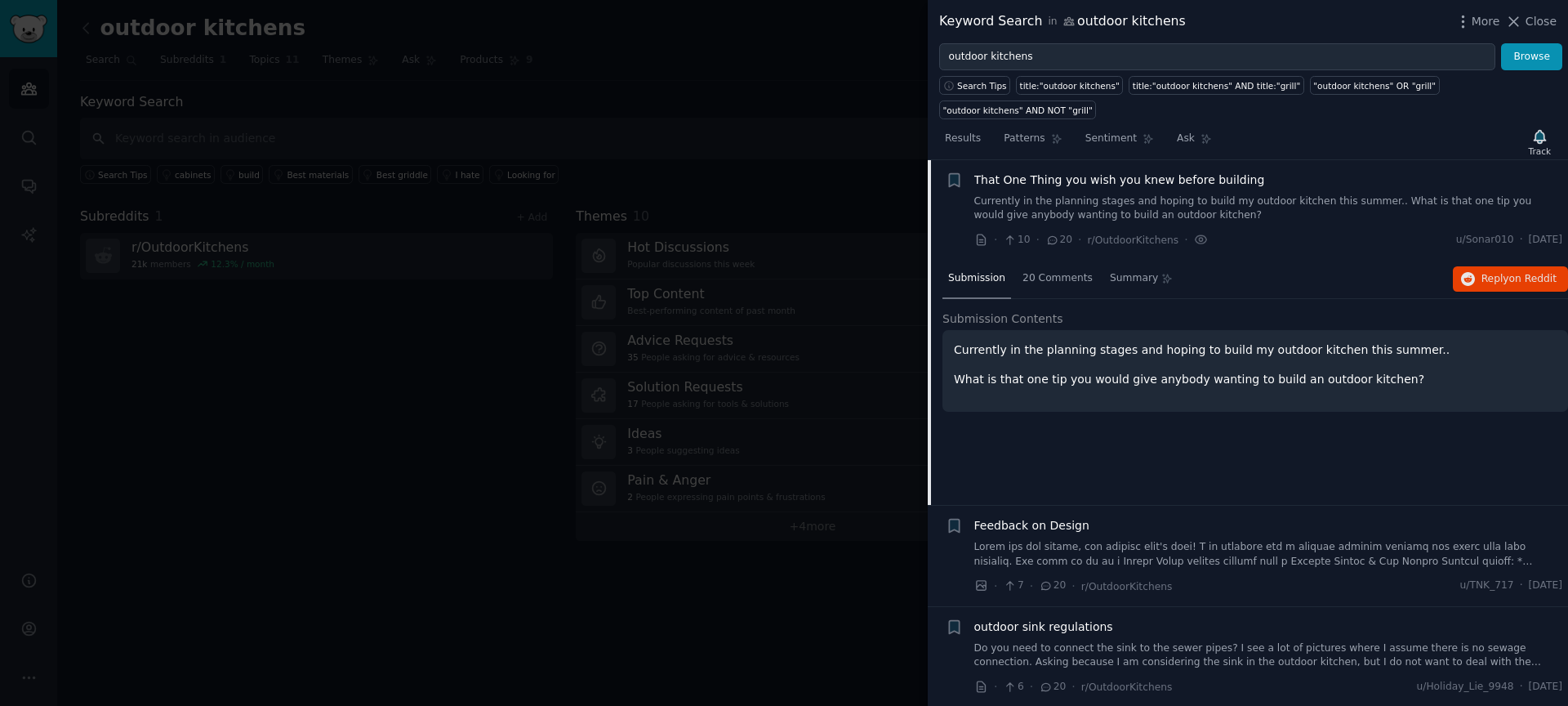
click at [1169, 185] on span "That One Thing you wish you knew before building" at bounding box center [1119, 179] width 291 height 17
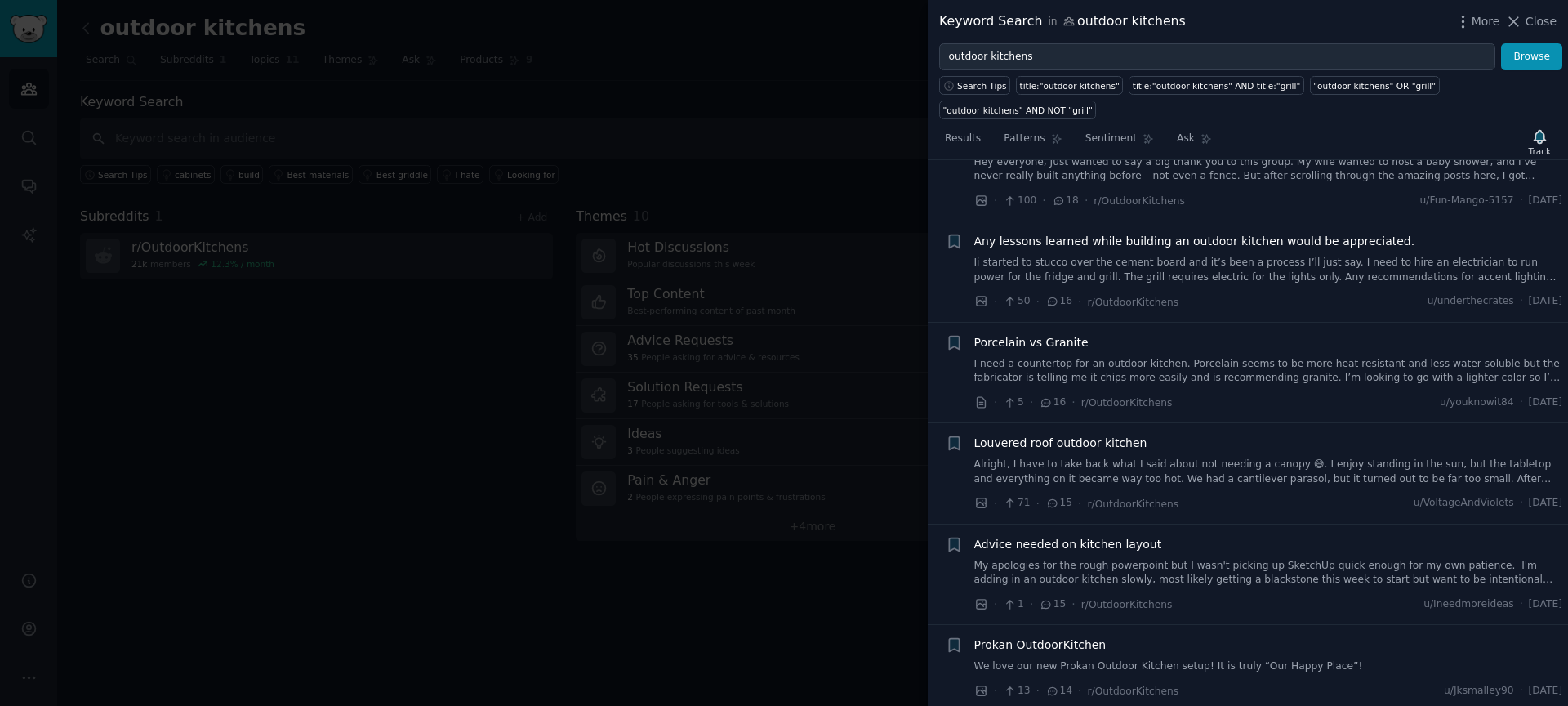
scroll to position [2390, 0]
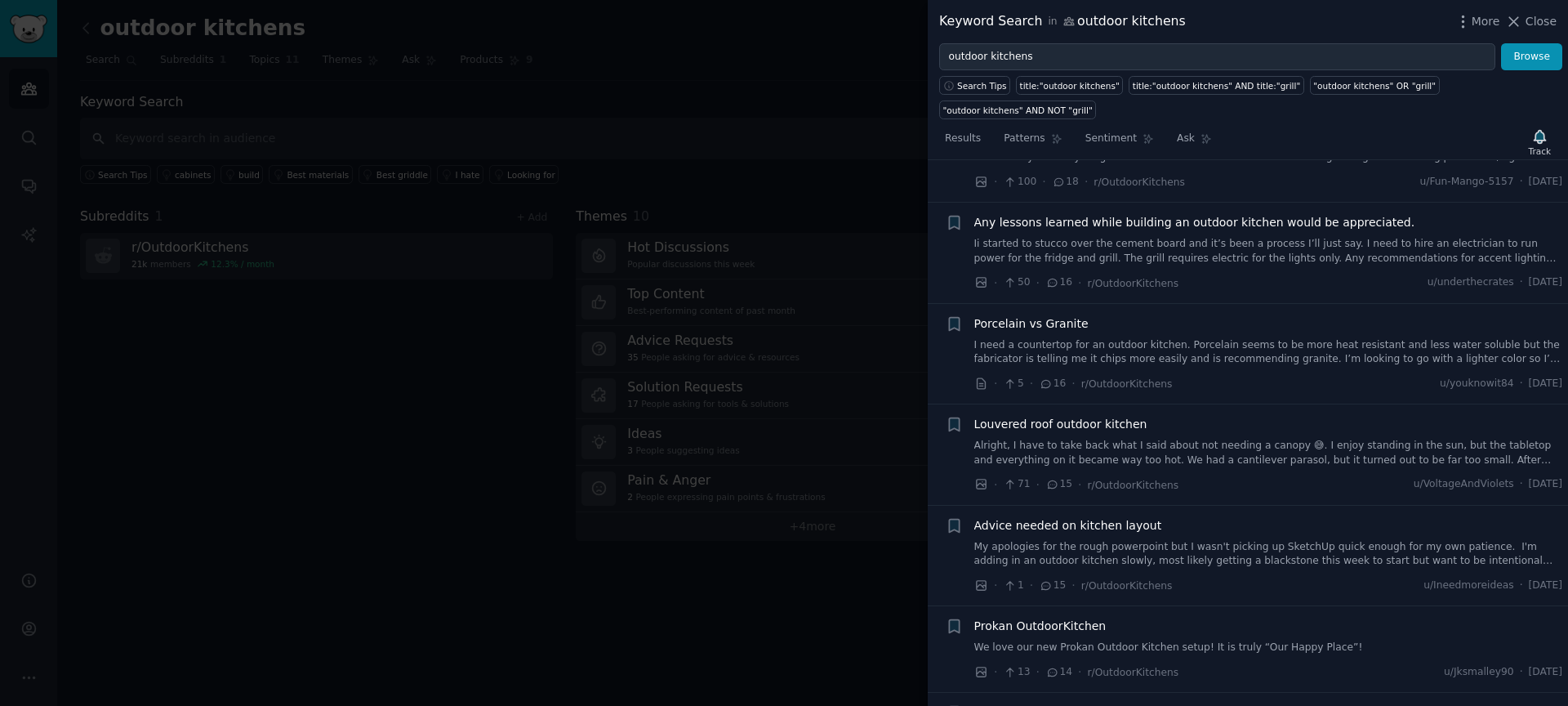
click at [1042, 326] on span "Porcelain vs Granite" at bounding box center [1031, 323] width 114 height 17
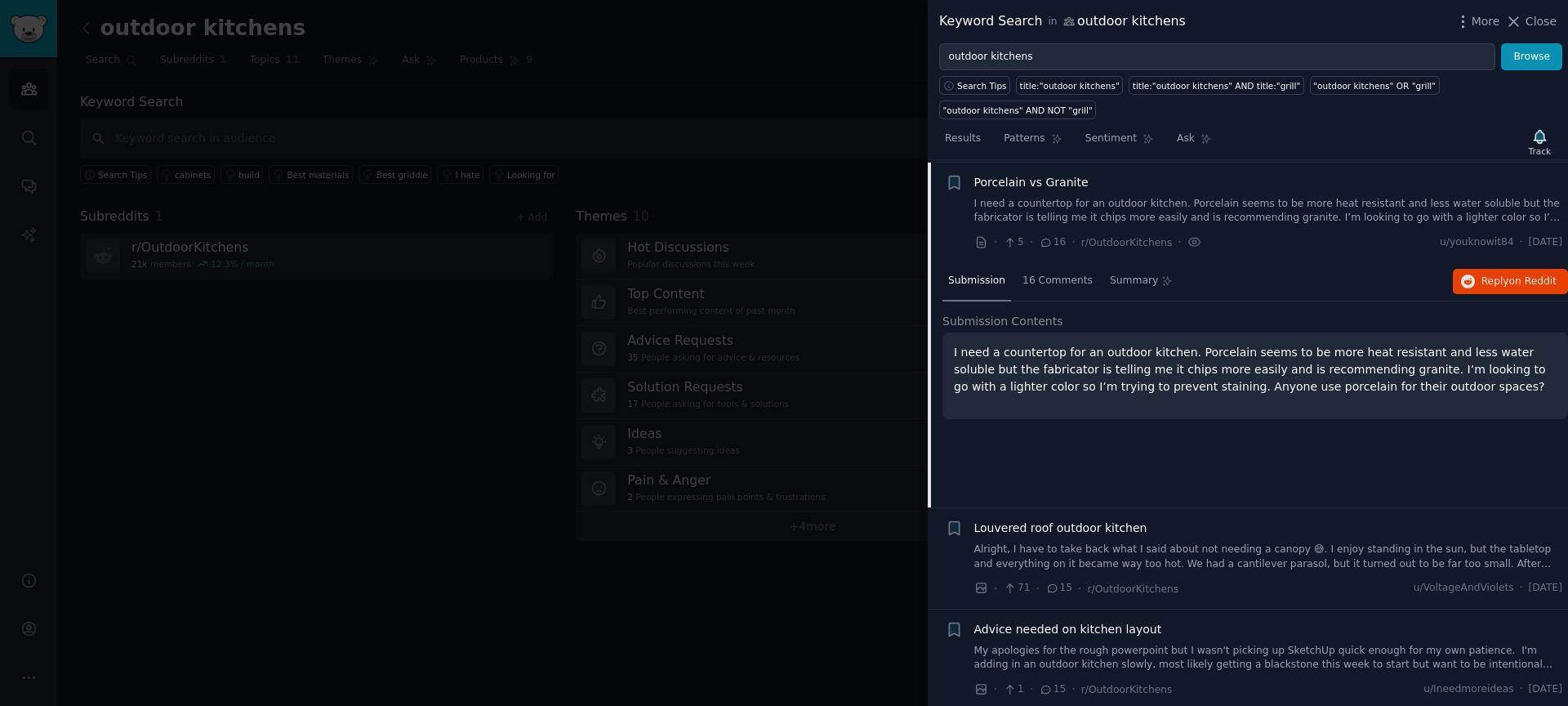
scroll to position [2533, 0]
click at [1484, 279] on span "Reply on Reddit" at bounding box center [1520, 279] width 75 height 14
